Goal: Information Seeking & Learning: Learn about a topic

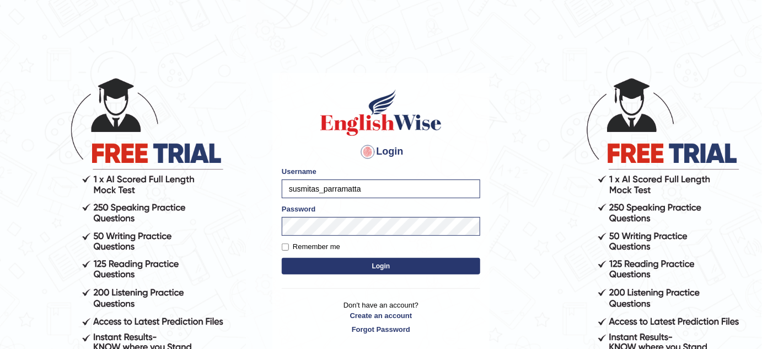
click at [357, 266] on button "Login" at bounding box center [381, 266] width 199 height 17
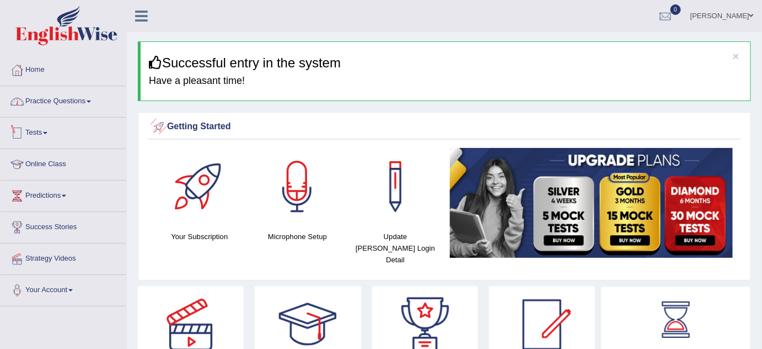
click at [71, 99] on link "Practice Questions" at bounding box center [64, 100] width 126 height 28
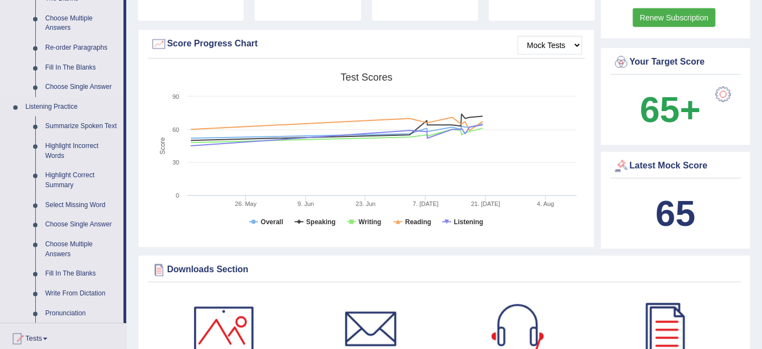
scroll to position [401, 0]
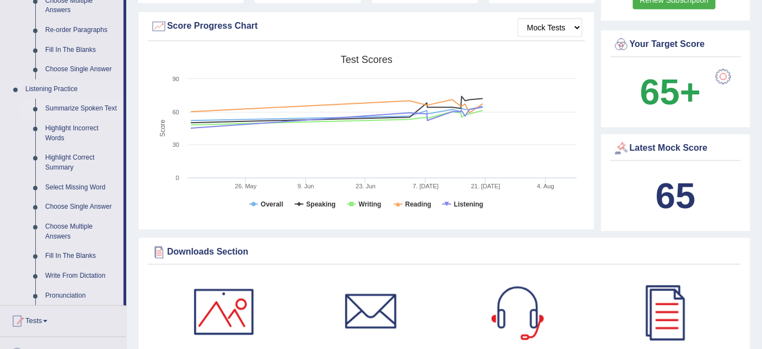
click at [110, 107] on link "Summarize Spoken Text" at bounding box center [81, 109] width 83 height 20
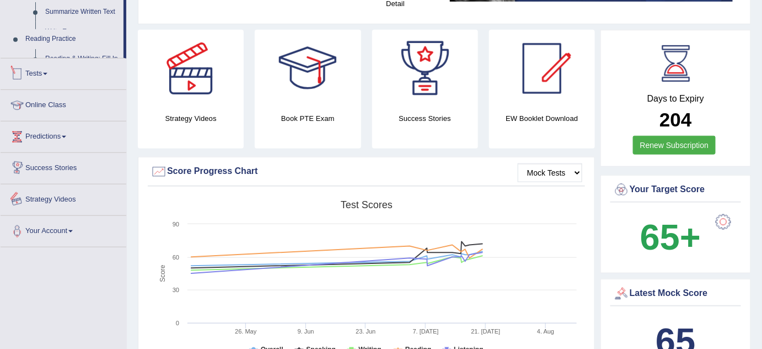
scroll to position [379, 0]
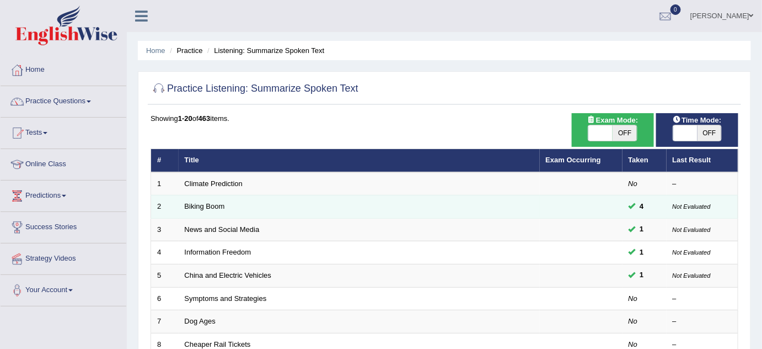
scroll to position [50, 0]
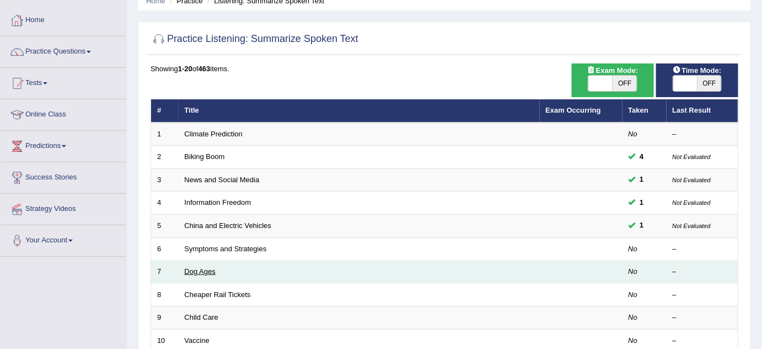
click at [192, 271] on link "Dog Ages" at bounding box center [200, 271] width 31 height 8
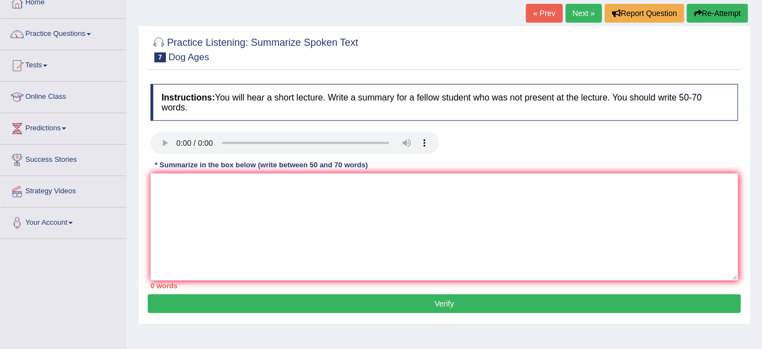
scroll to position [50, 0]
